Goal: Complete application form: Complete application form

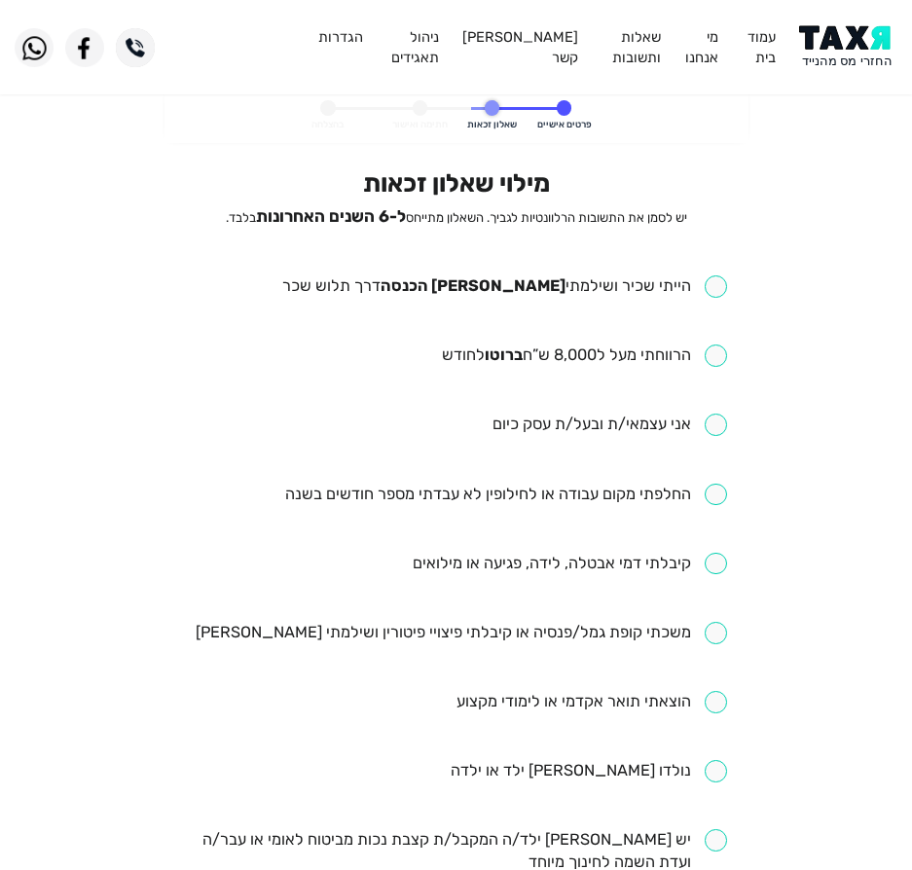
click at [672, 284] on input "checkbox" at bounding box center [504, 286] width 445 height 22
checkbox input "true"
click at [667, 322] on ul "הייתי שכיר ושילמתי [PERSON_NAME] הכנסה דרך תלוש שכר הרווחתי מעל ל8,000 ש”ח ברוט…" at bounding box center [456, 805] width 542 height 1060
click at [679, 339] on ul "הייתי שכיר ושילמתי [PERSON_NAME] הכנסה דרך תלוש שכר הרווחתי מעל ל8,000 ש”ח ברוט…" at bounding box center [456, 805] width 542 height 1060
click at [678, 351] on input "checkbox" at bounding box center [584, 355] width 285 height 22
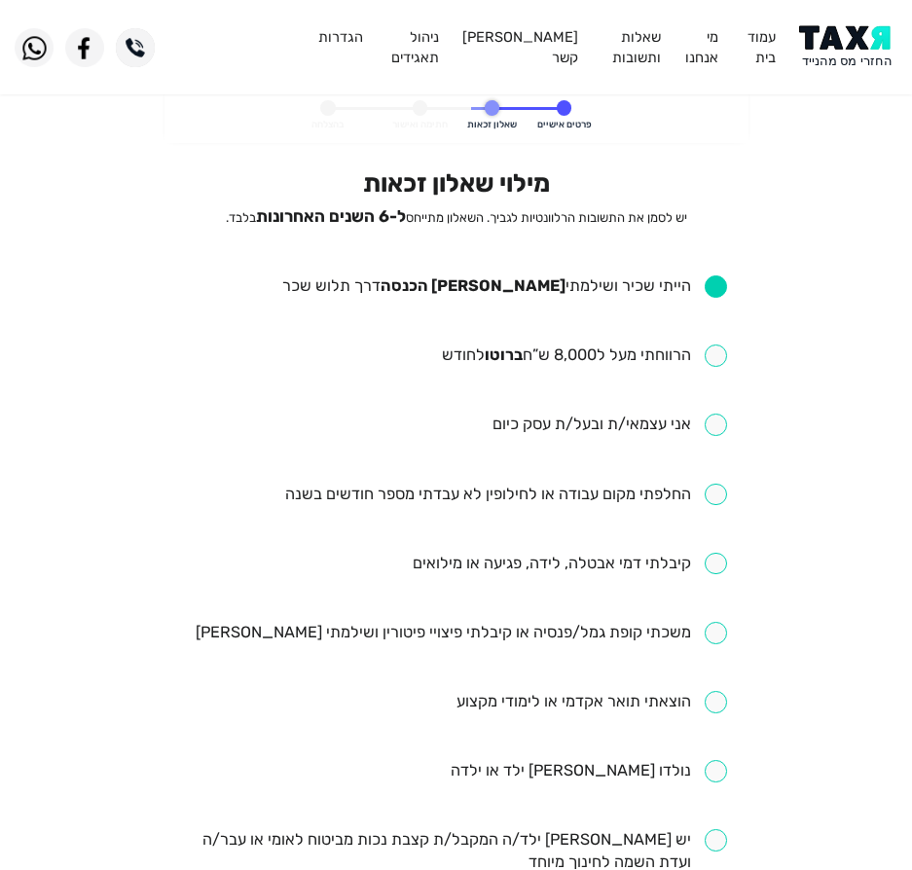
checkbox input "true"
click at [559, 484] on input "checkbox" at bounding box center [506, 495] width 442 height 22
checkbox input "true"
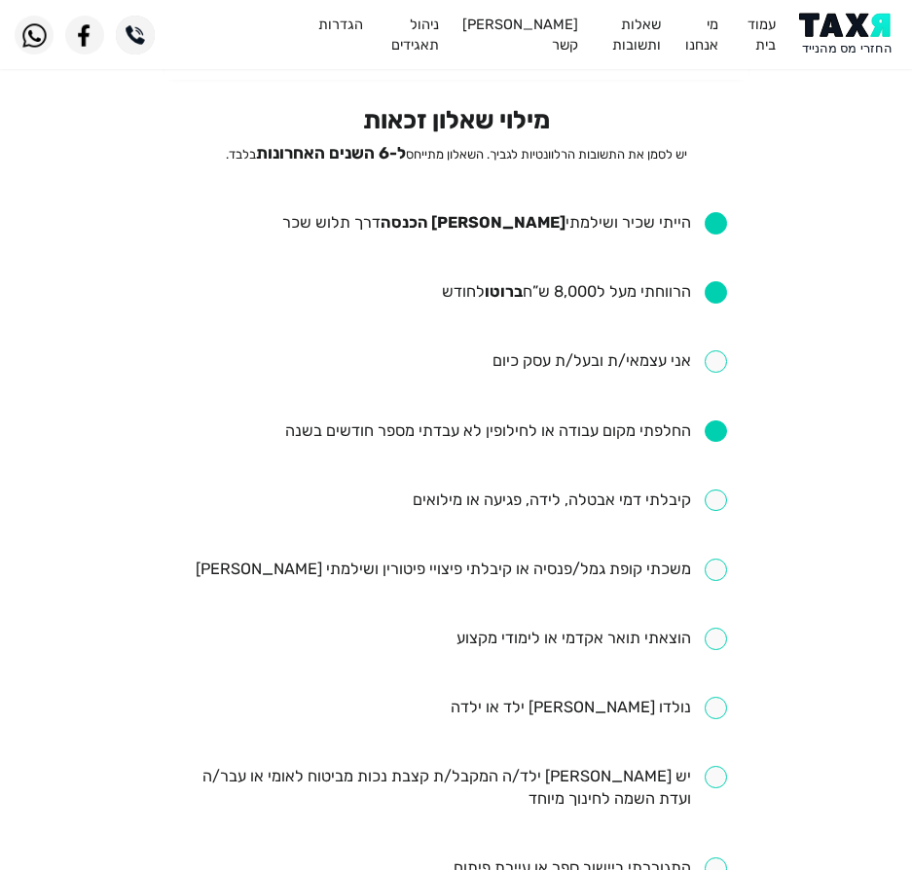
scroll to position [97, 0]
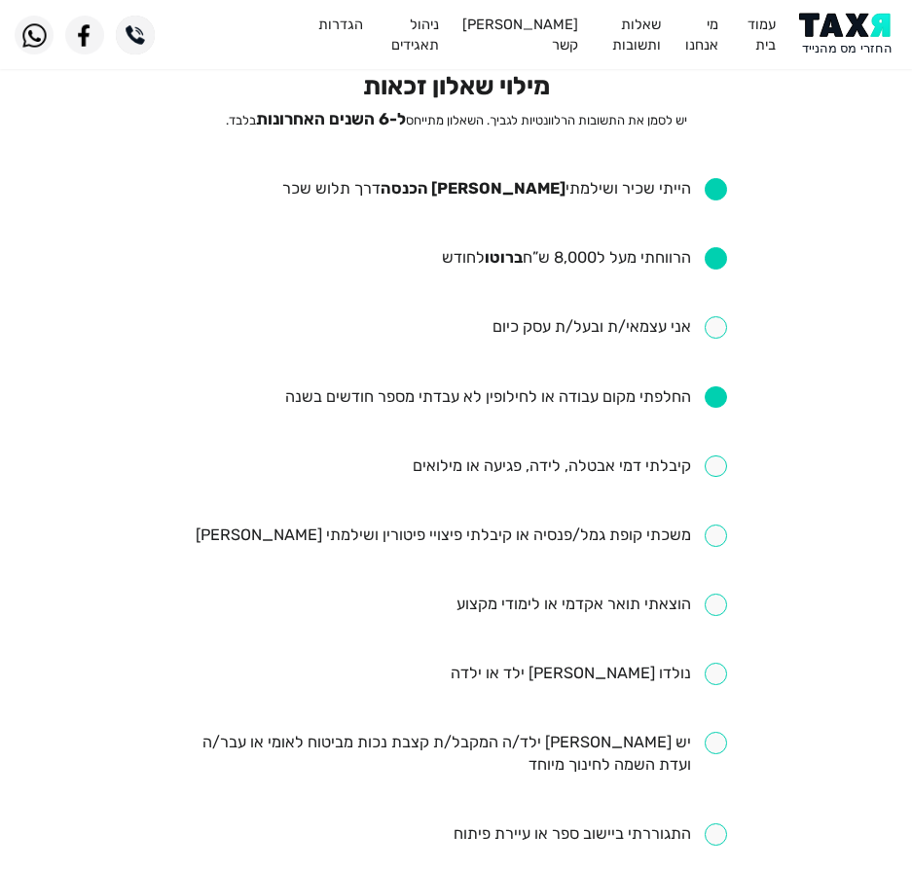
click at [679, 462] on input "checkbox" at bounding box center [570, 466] width 314 height 22
click at [685, 469] on input "checkbox" at bounding box center [570, 466] width 314 height 22
checkbox input "false"
click at [585, 540] on input "checkbox" at bounding box center [461, 535] width 531 height 22
checkbox input "true"
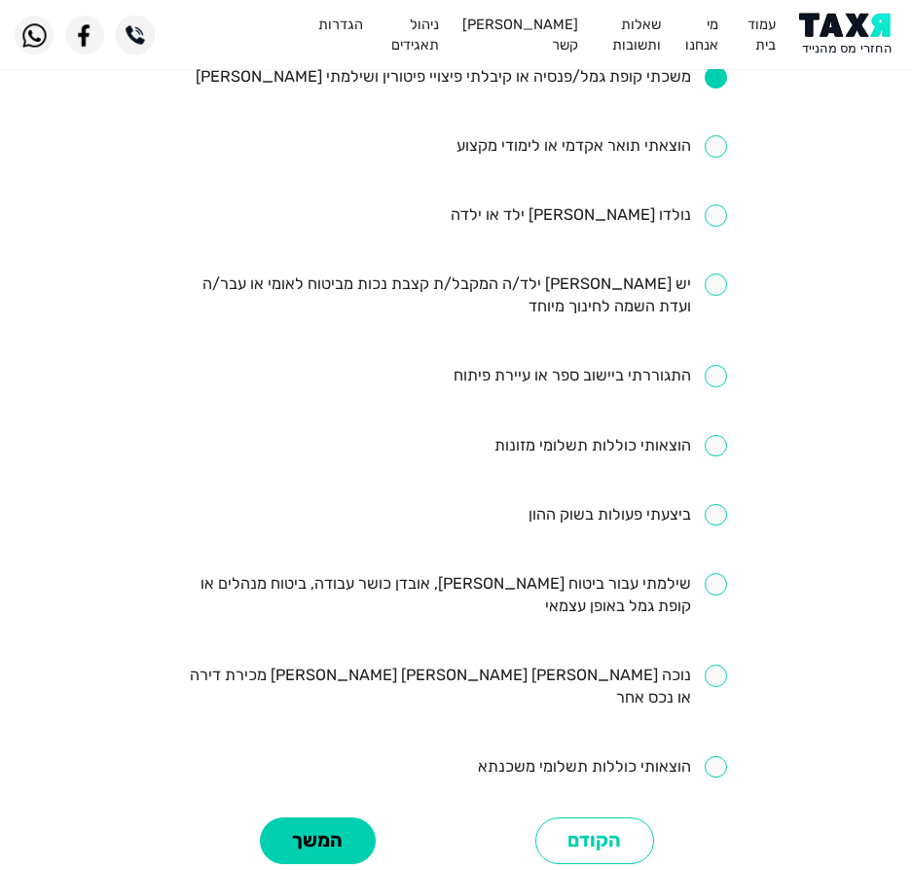
scroll to position [681, 0]
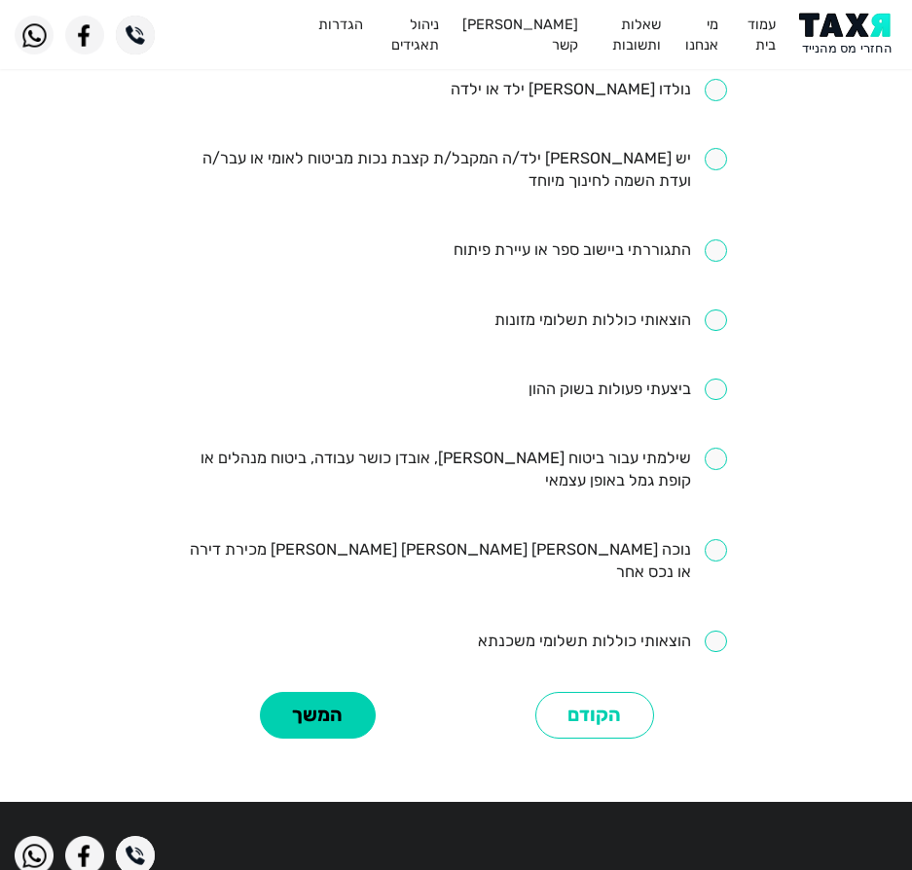
click at [589, 453] on input "checkbox" at bounding box center [456, 470] width 542 height 45
checkbox input "false"
click at [357, 692] on button "המשך" at bounding box center [318, 716] width 116 height 48
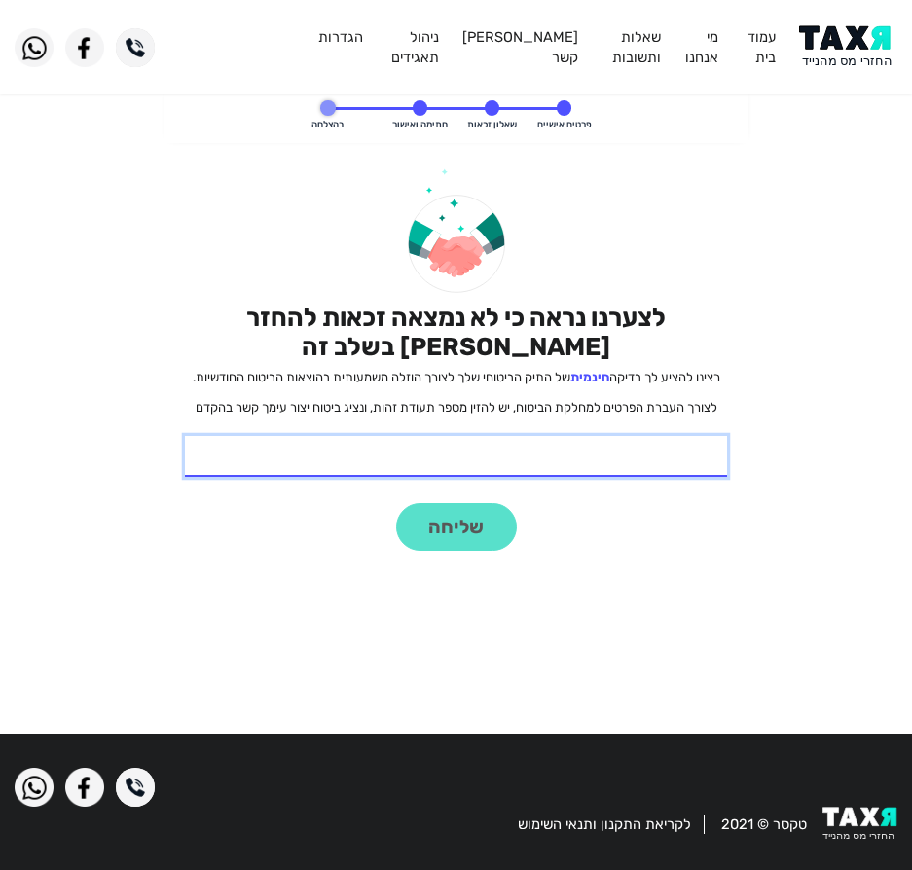
click at [640, 453] on input "* תעודת זהות" at bounding box center [456, 456] width 542 height 41
type input "325071181"
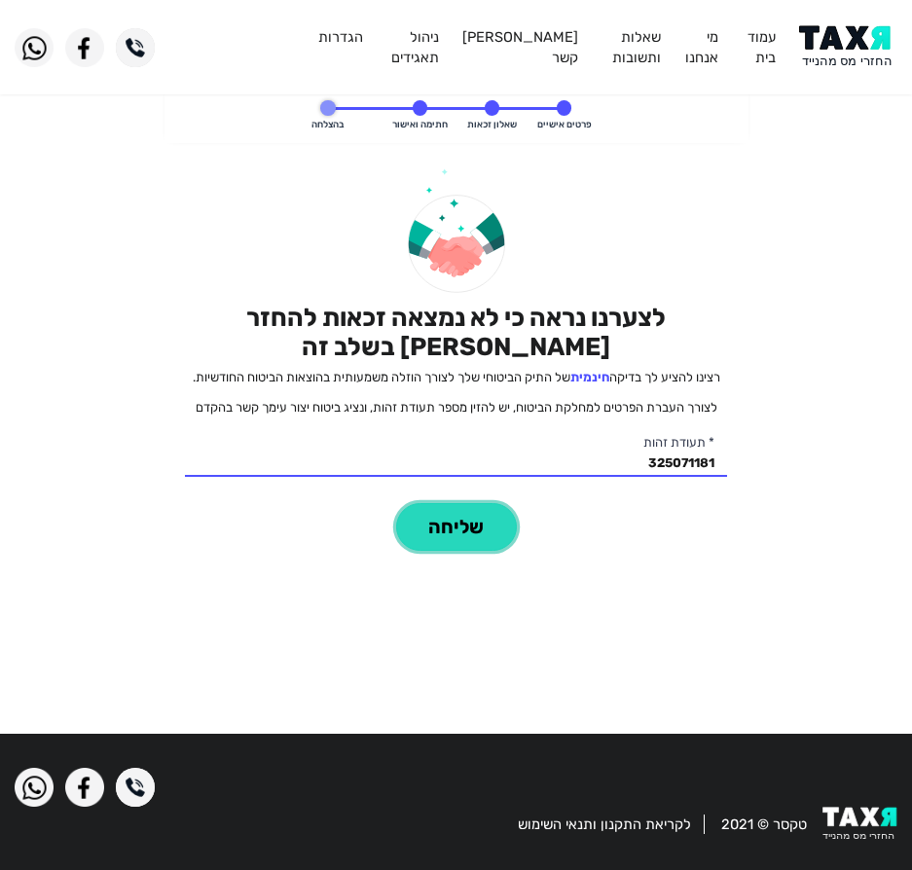
click at [443, 506] on button "שליחה" at bounding box center [456, 527] width 121 height 48
